Goal: Navigation & Orientation: Find specific page/section

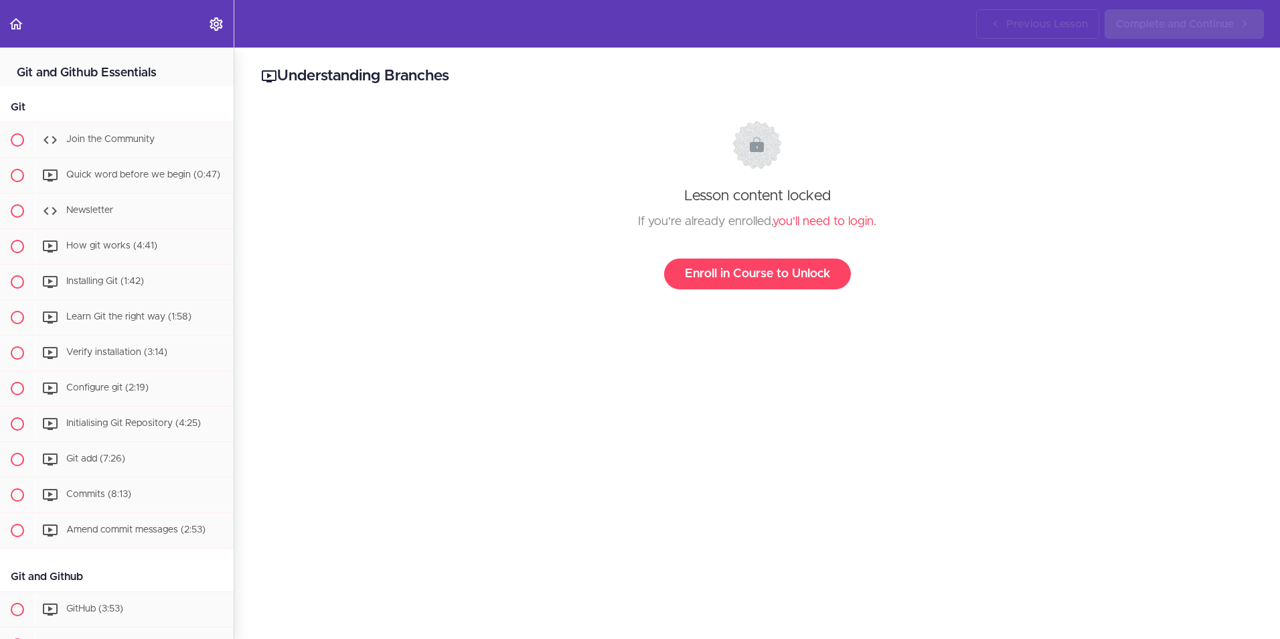
scroll to position [715, 0]
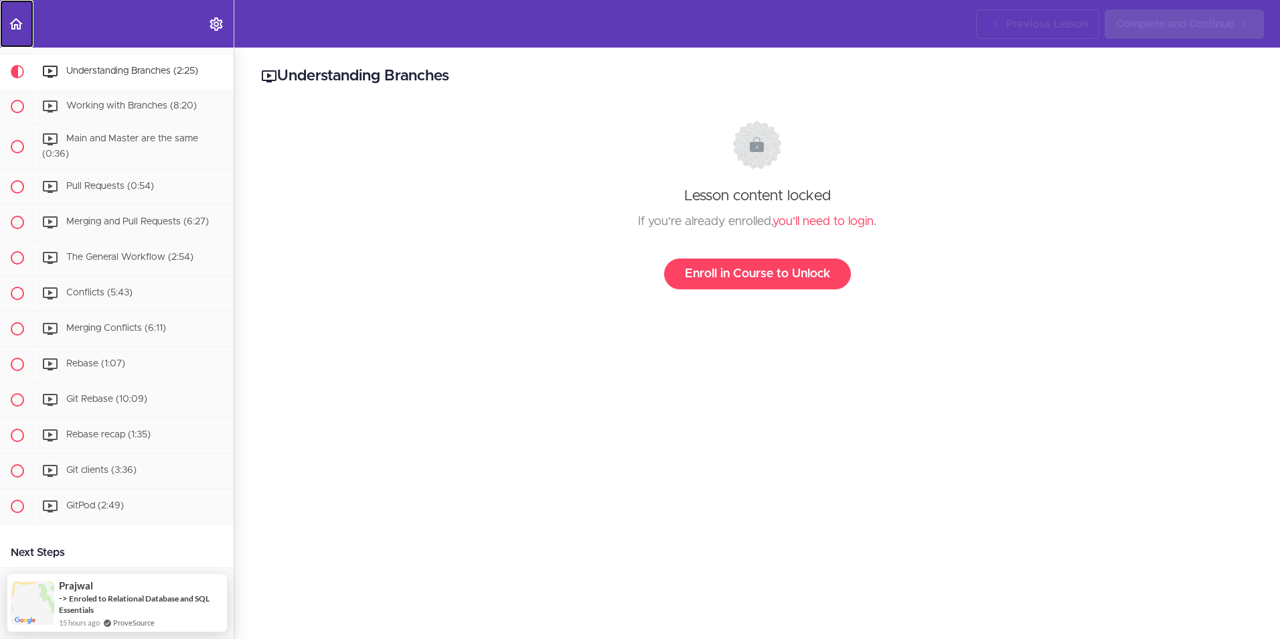
click at [15, 26] on use "Back to course curriculum" at bounding box center [15, 23] width 13 height 11
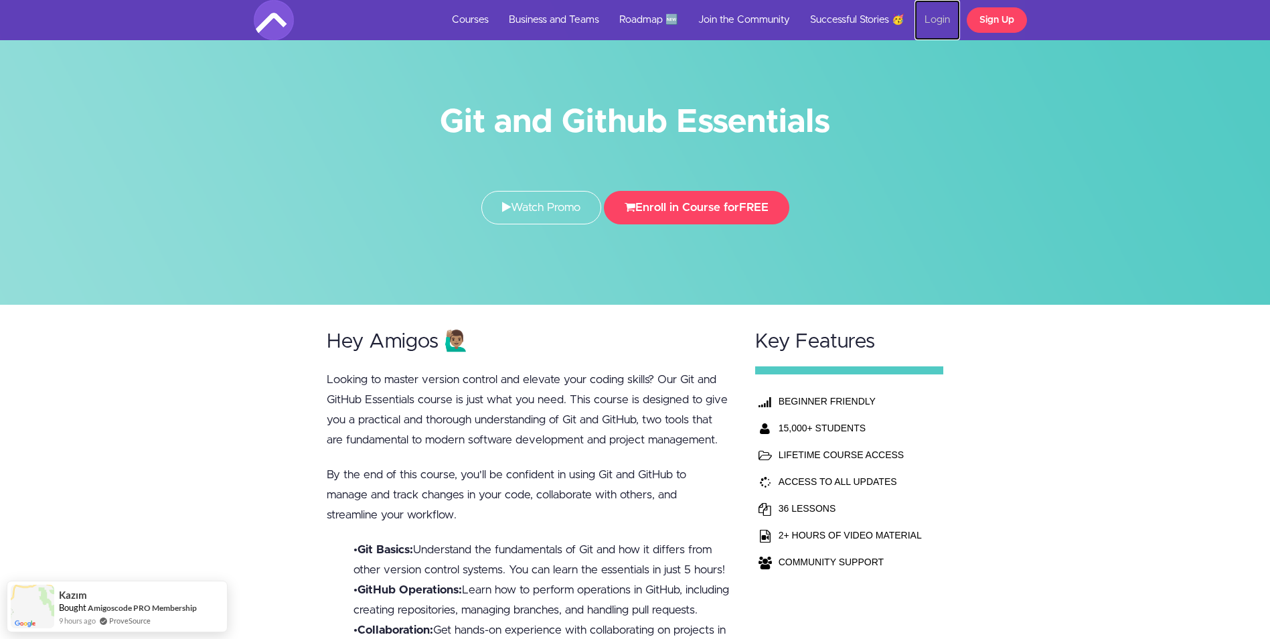
click at [930, 19] on link "Login" at bounding box center [937, 20] width 46 height 40
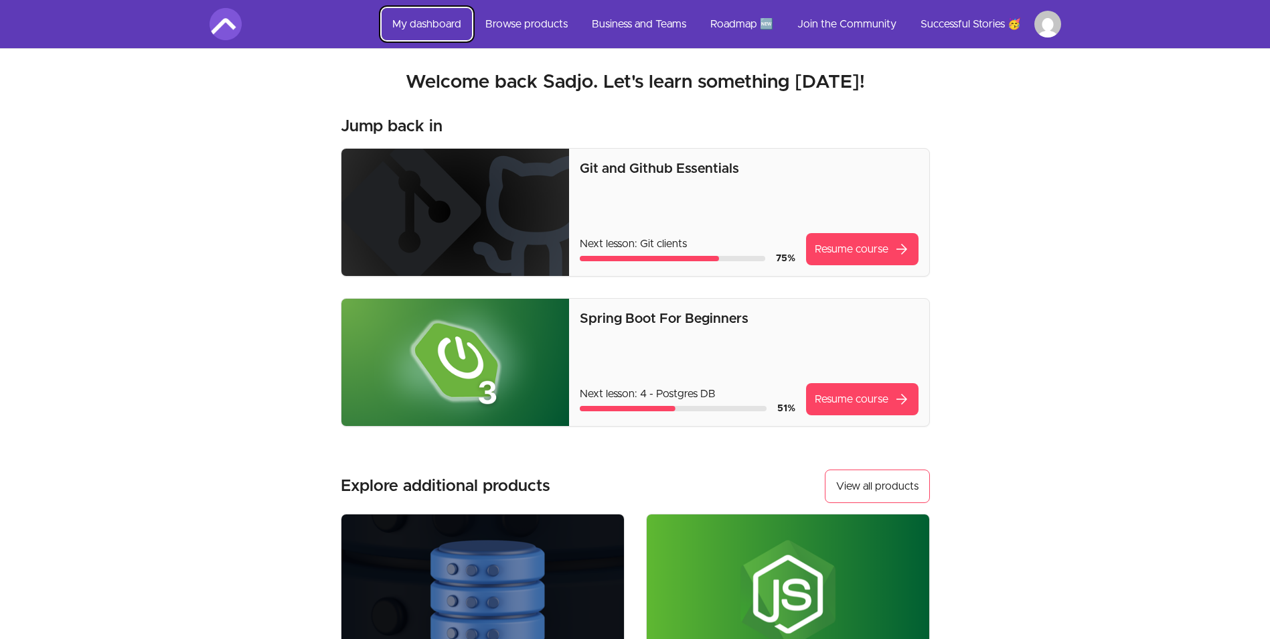
click at [420, 19] on link "My dashboard" at bounding box center [427, 24] width 90 height 32
click at [425, 15] on link "My dashboard" at bounding box center [427, 24] width 90 height 32
click at [712, 23] on link "Roadmap 🆕" at bounding box center [742, 24] width 84 height 32
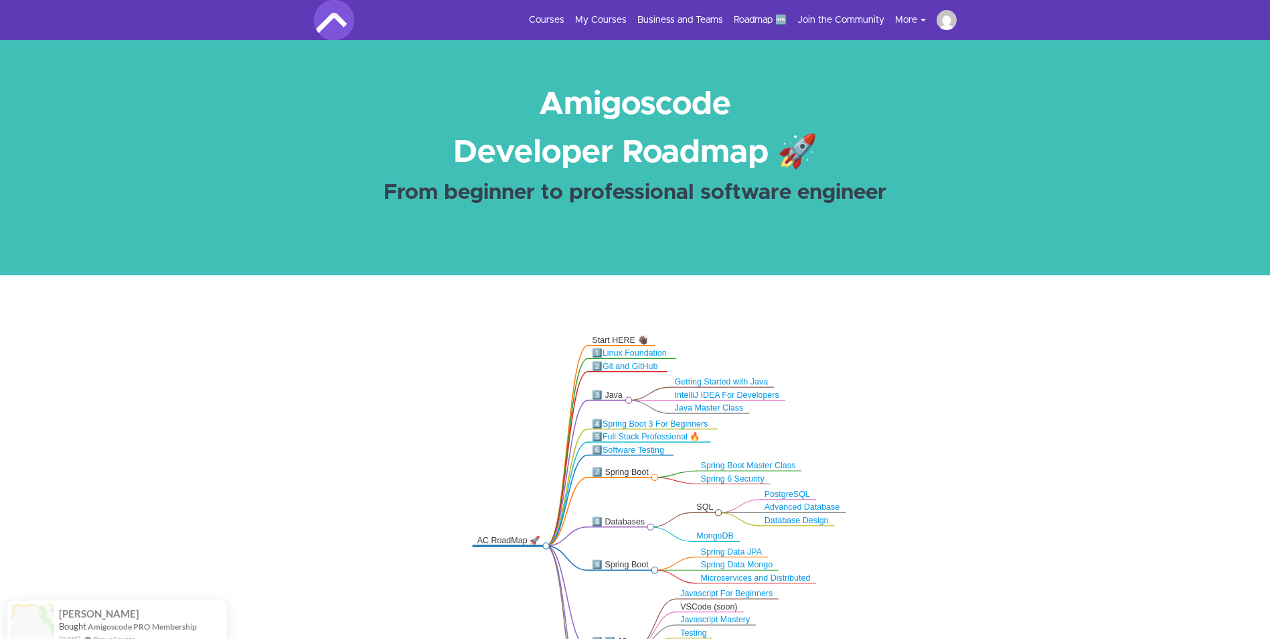
click at [943, 22] on img at bounding box center [946, 20] width 20 height 20
